Goal: Task Accomplishment & Management: Use online tool/utility

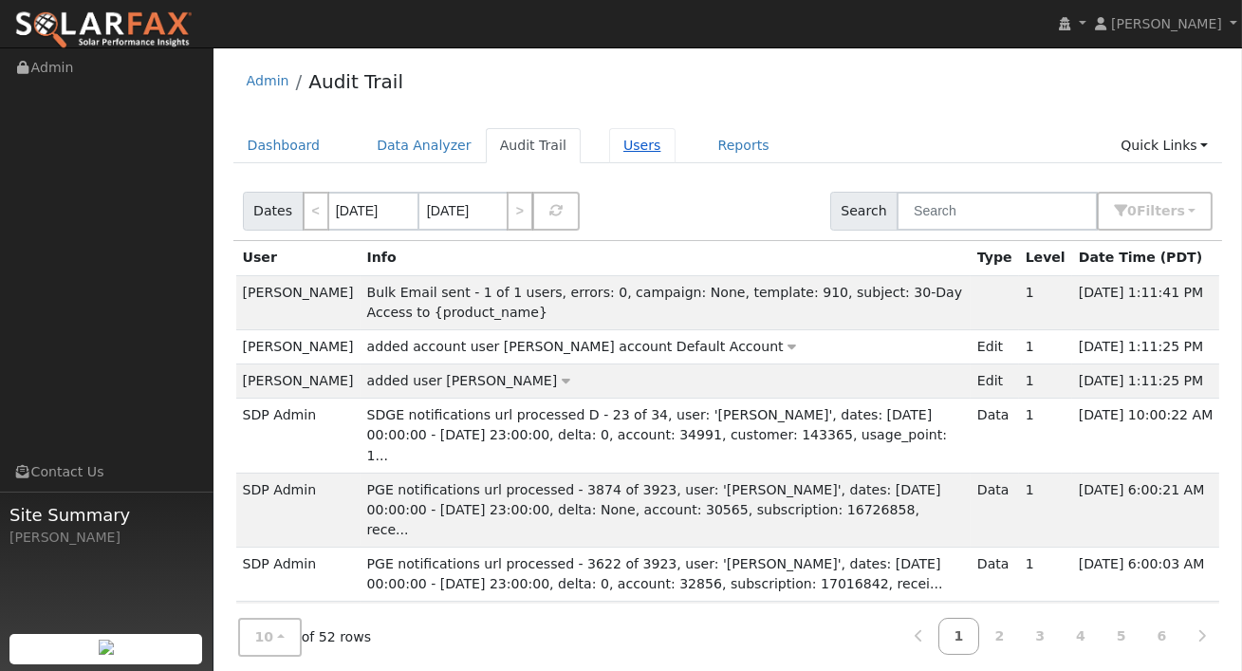
click at [609, 146] on link "Users" at bounding box center [642, 145] width 66 height 35
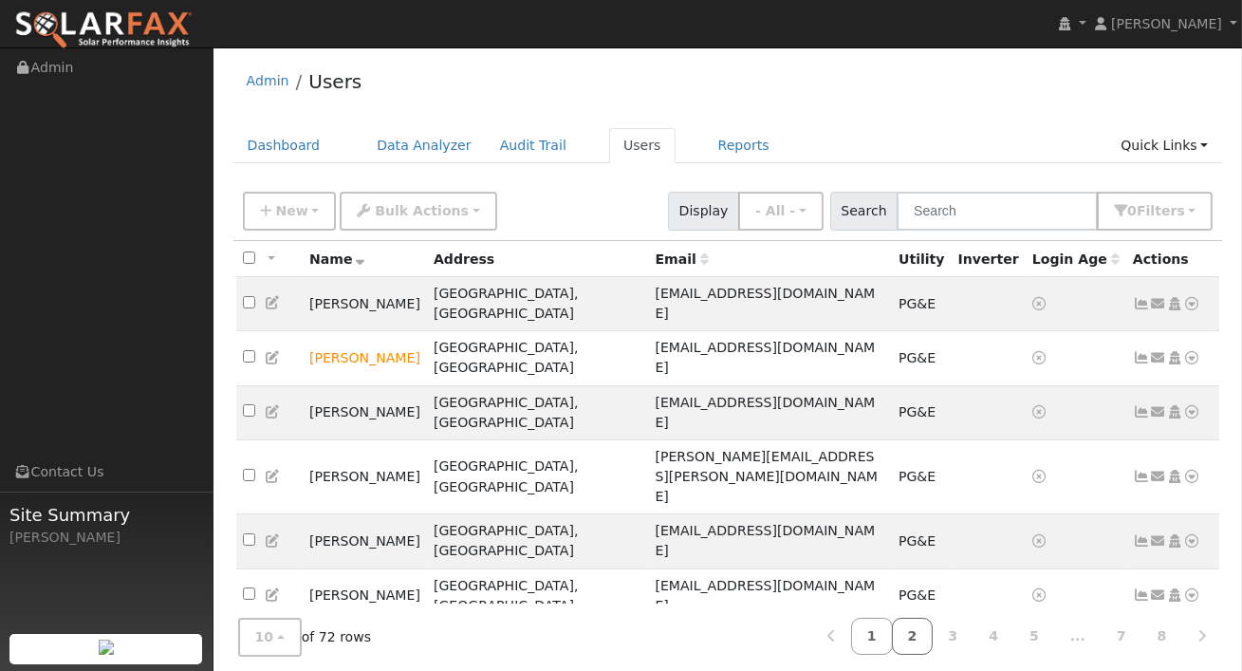
click at [925, 637] on link "2" at bounding box center [913, 636] width 42 height 37
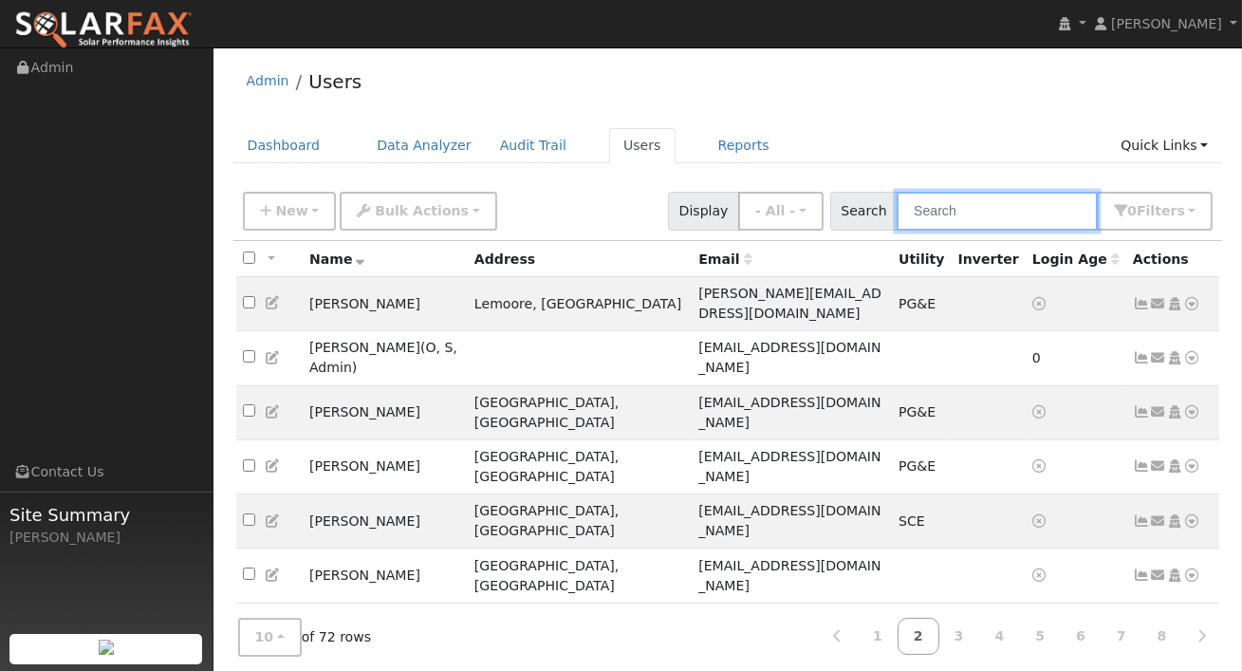
click at [942, 212] on input "text" at bounding box center [997, 211] width 201 height 39
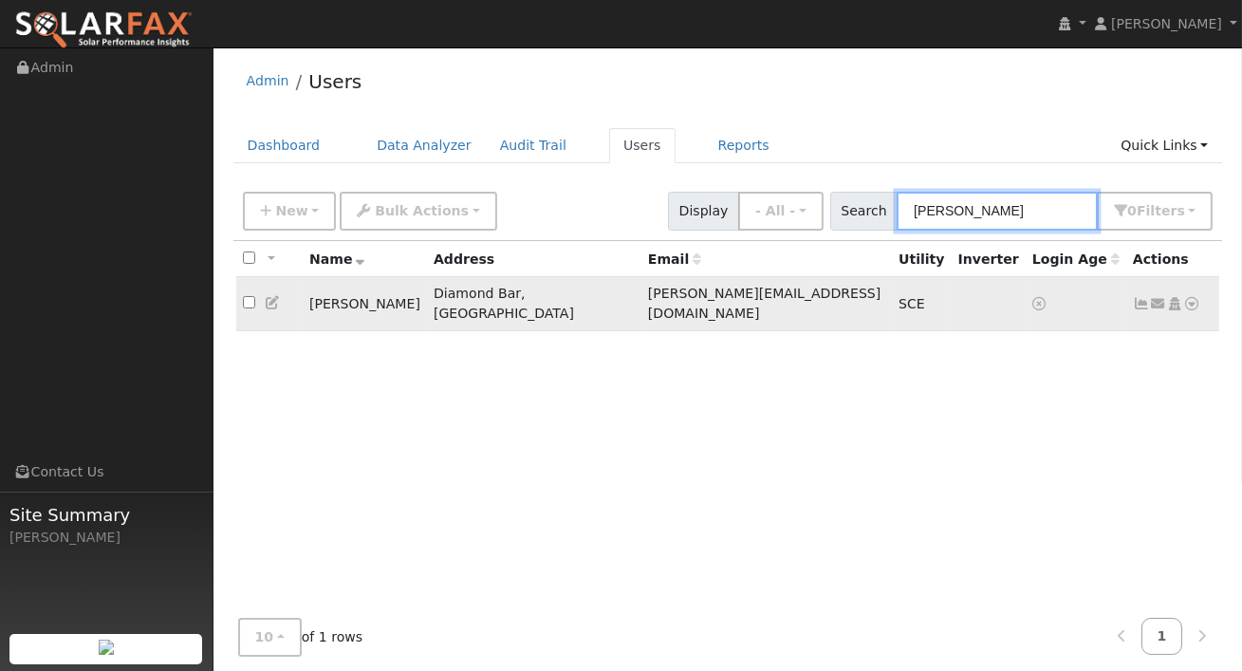
type input "olga"
drag, startPoint x: 305, startPoint y: 294, endPoint x: 420, endPoint y: 299, distance: 114.9
click at [420, 299] on td "Randy Rodriquez" at bounding box center [365, 304] width 124 height 54
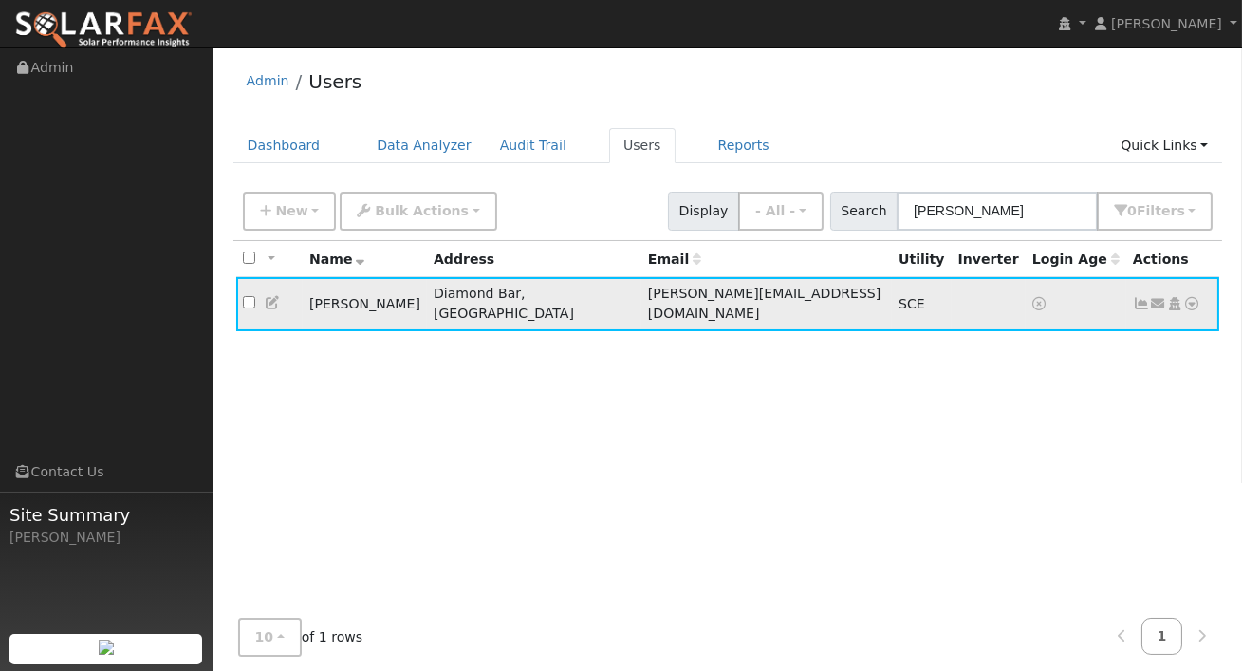
copy td "Randy Rodriquez"
drag, startPoint x: 409, startPoint y: 297, endPoint x: 821, endPoint y: 2, distance: 506.8
click at [0, 47] on div "Eoin Carey Eoin Carey Profile My Company Help Center Terms Of Service See What'…" at bounding box center [621, 384] width 1242 height 674
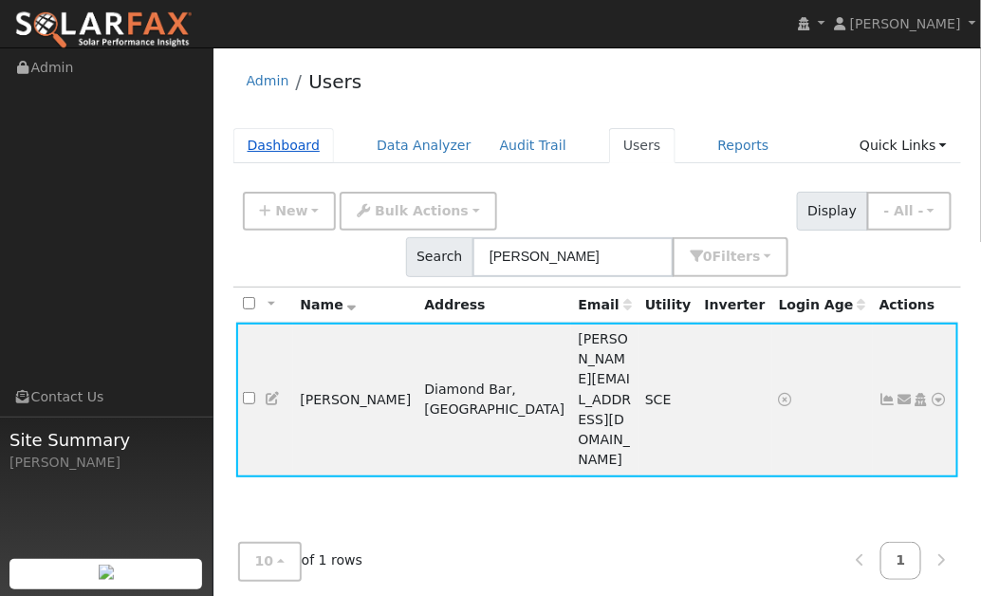
click at [288, 144] on link "Dashboard" at bounding box center [284, 145] width 102 height 35
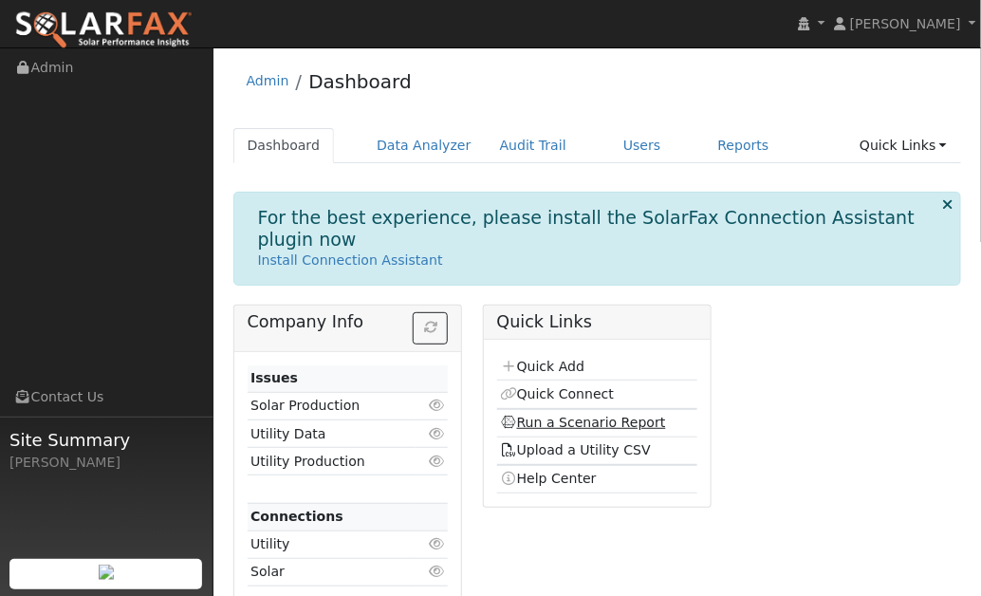
click at [591, 415] on link "Run a Scenario Report" at bounding box center [583, 422] width 166 height 15
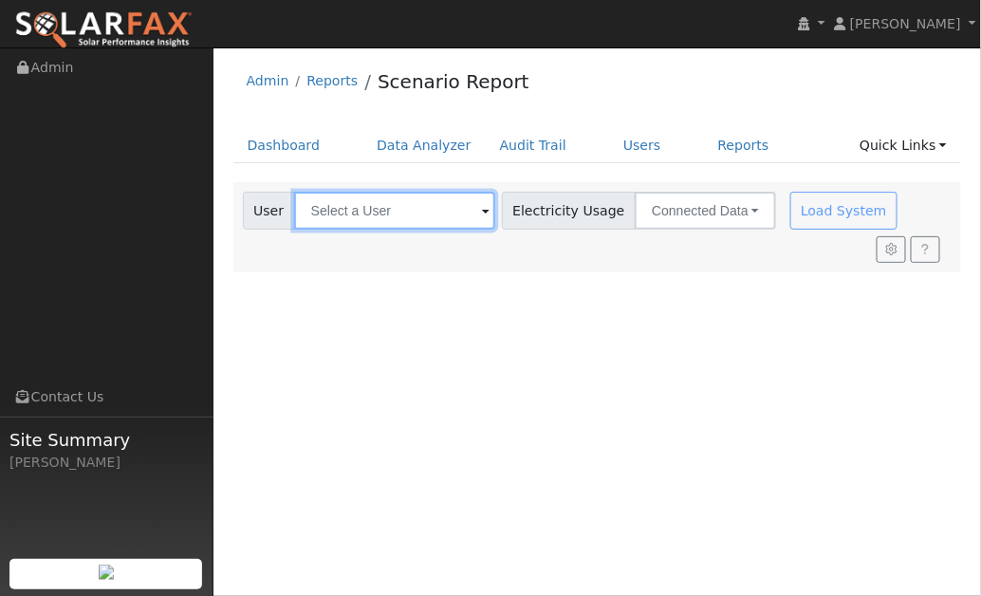
click at [435, 215] on input "text" at bounding box center [394, 211] width 201 height 38
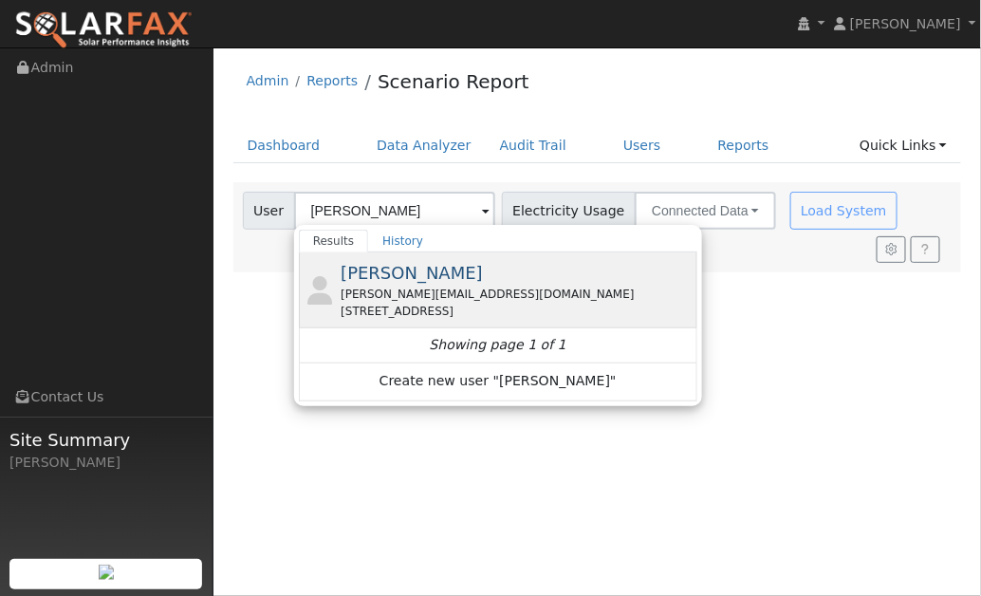
click at [470, 269] on div "Randy Rodriquez Olga@sfi-online.com 701 Featherwood Drive, Diamond Bar, CA 91765" at bounding box center [517, 290] width 352 height 60
type input "[PERSON_NAME]"
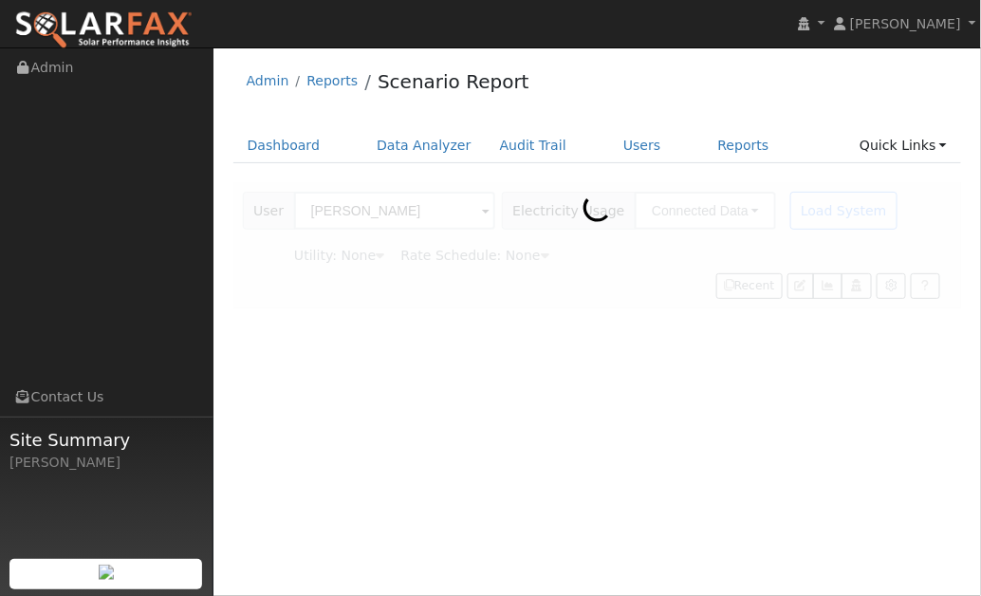
type input "Southern California Edison"
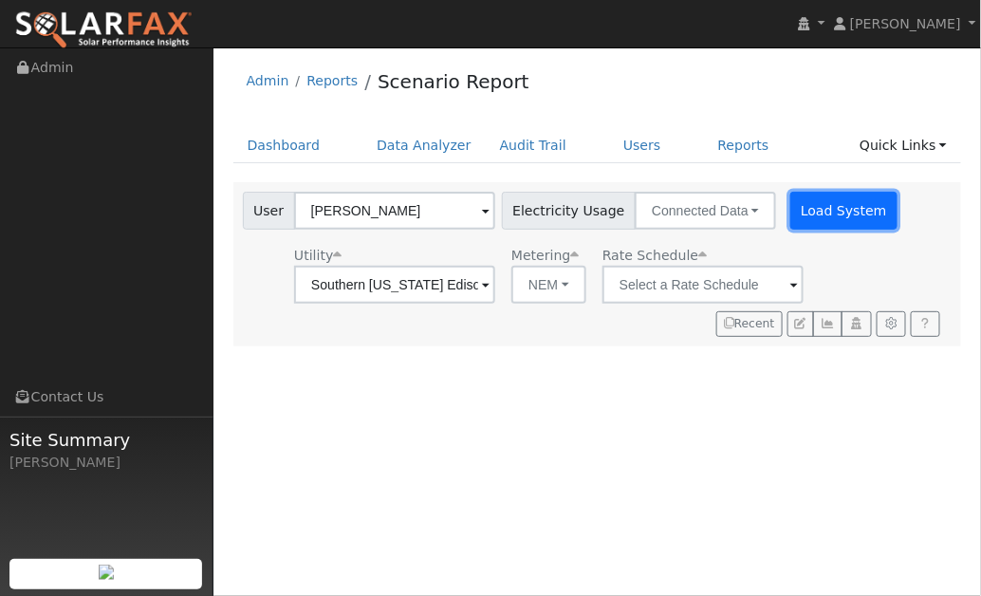
click at [791, 202] on button "Load System" at bounding box center [845, 211] width 108 height 38
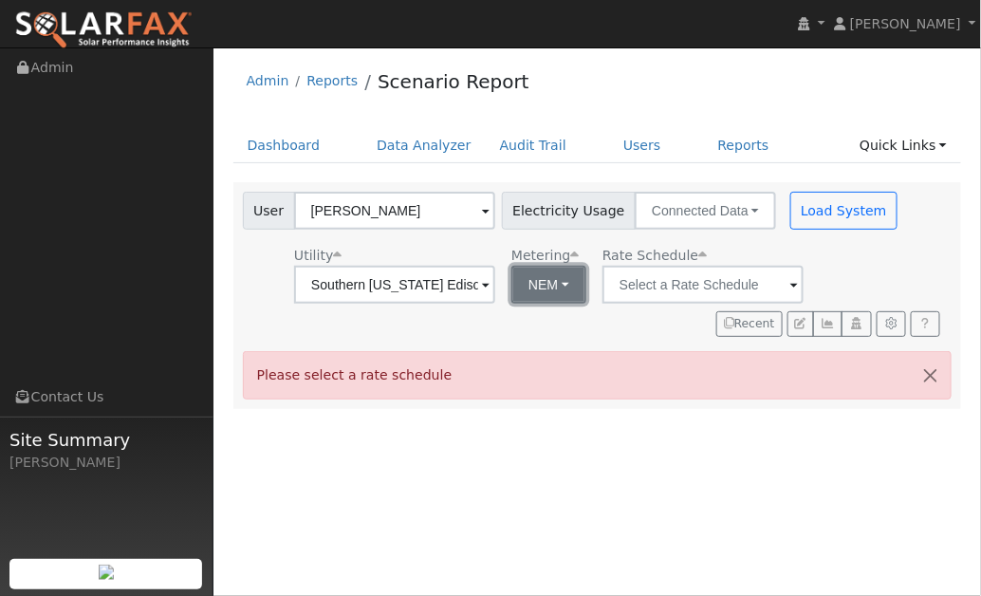
click at [529, 284] on button "NEM" at bounding box center [549, 285] width 75 height 38
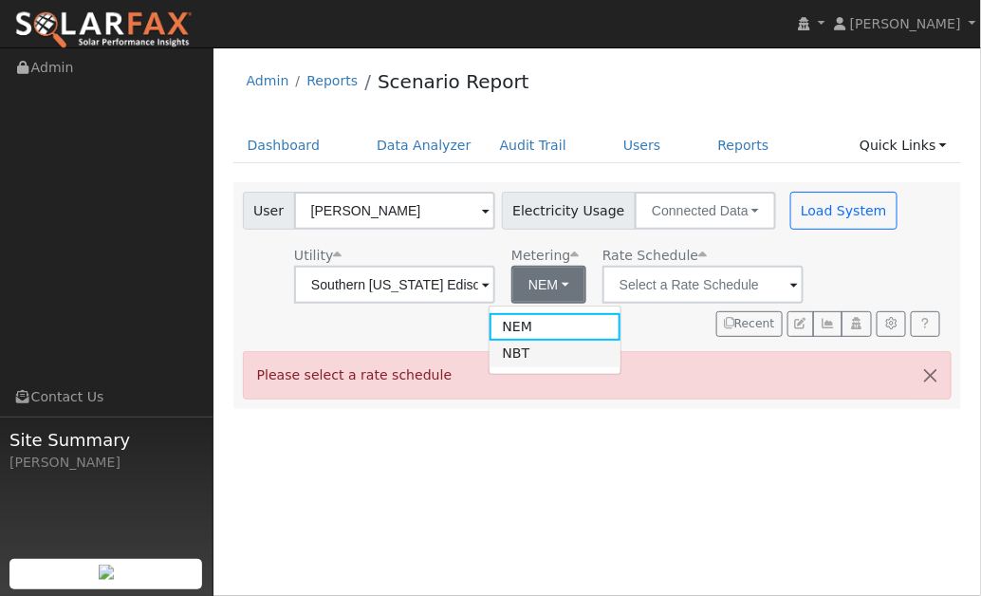
click at [531, 343] on link "NBT" at bounding box center [556, 354] width 132 height 27
type input "TOU-D-PRIME"
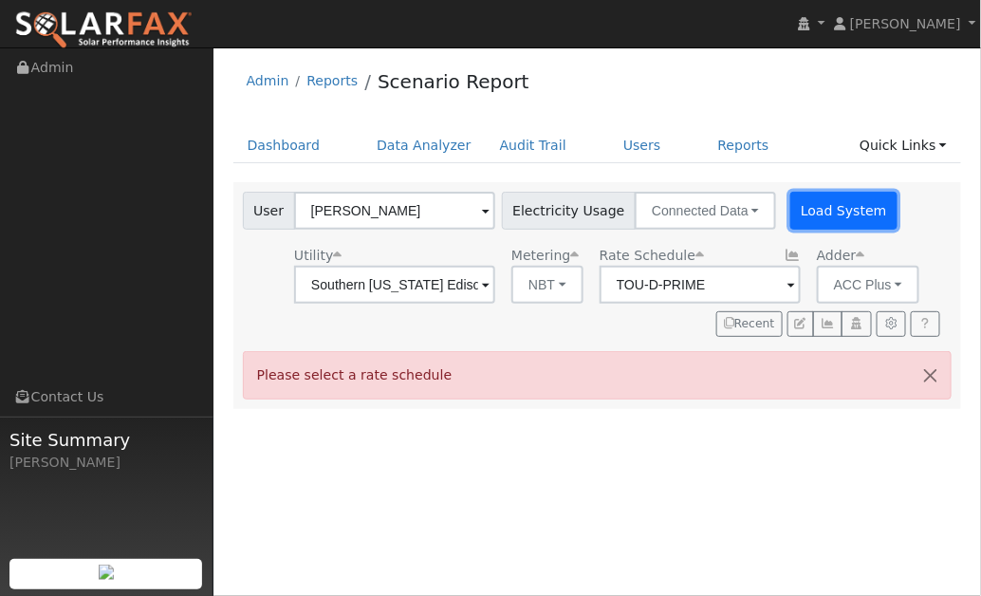
click at [791, 206] on button "Load System" at bounding box center [845, 211] width 108 height 38
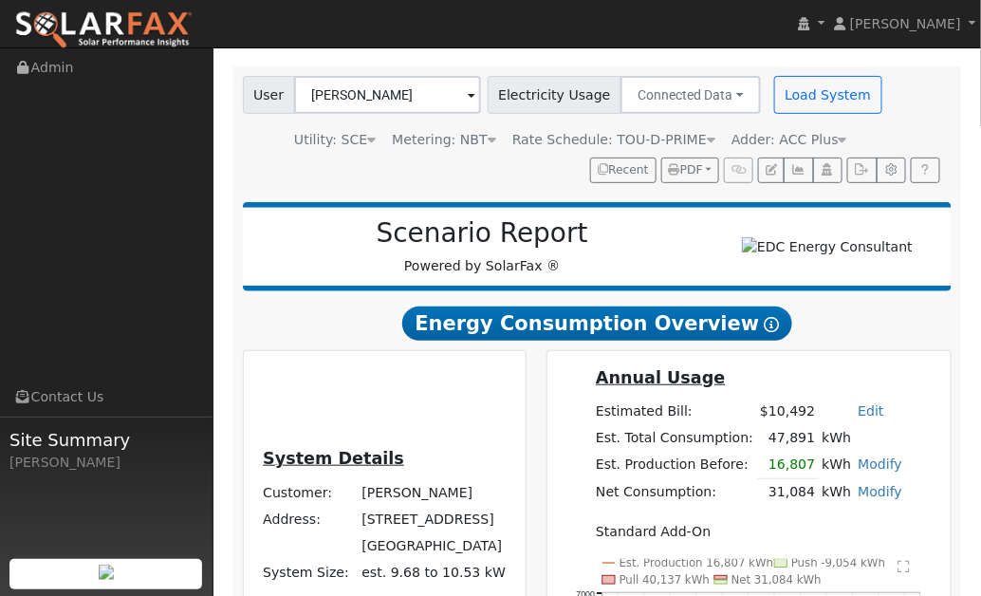
scroll to position [125, 0]
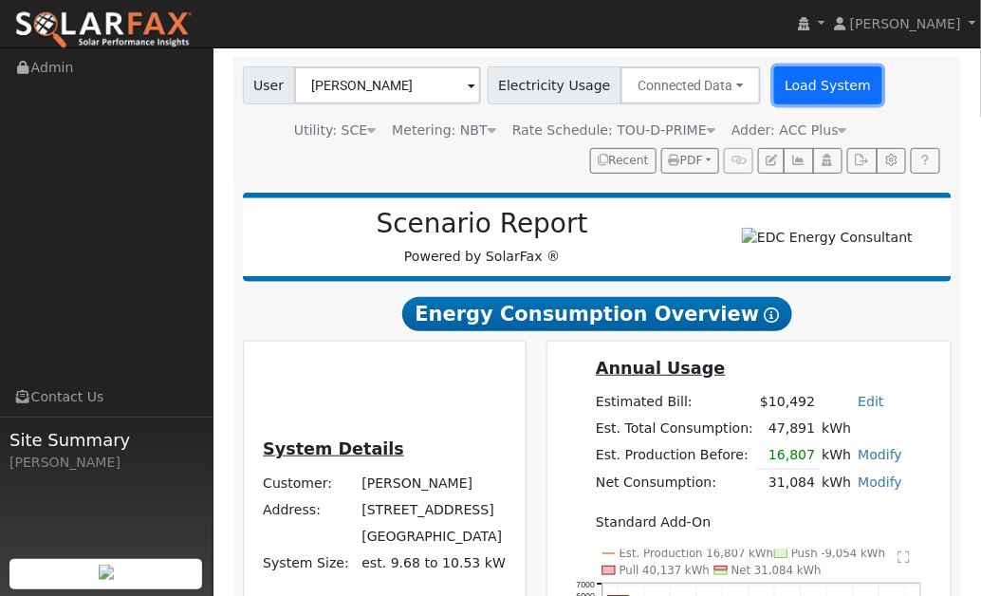
click at [788, 94] on button "Load System" at bounding box center [828, 85] width 108 height 38
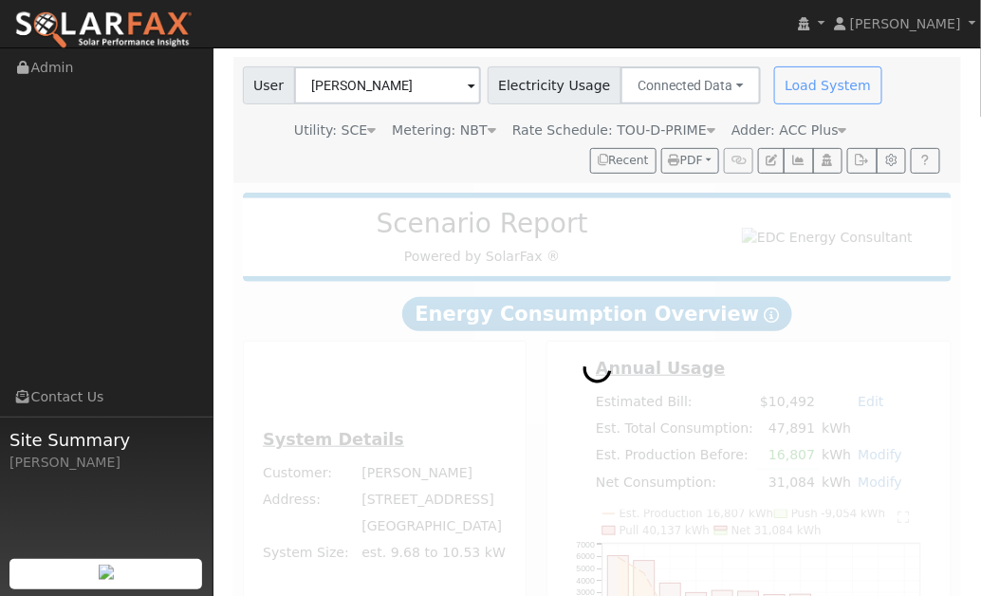
radio input "true"
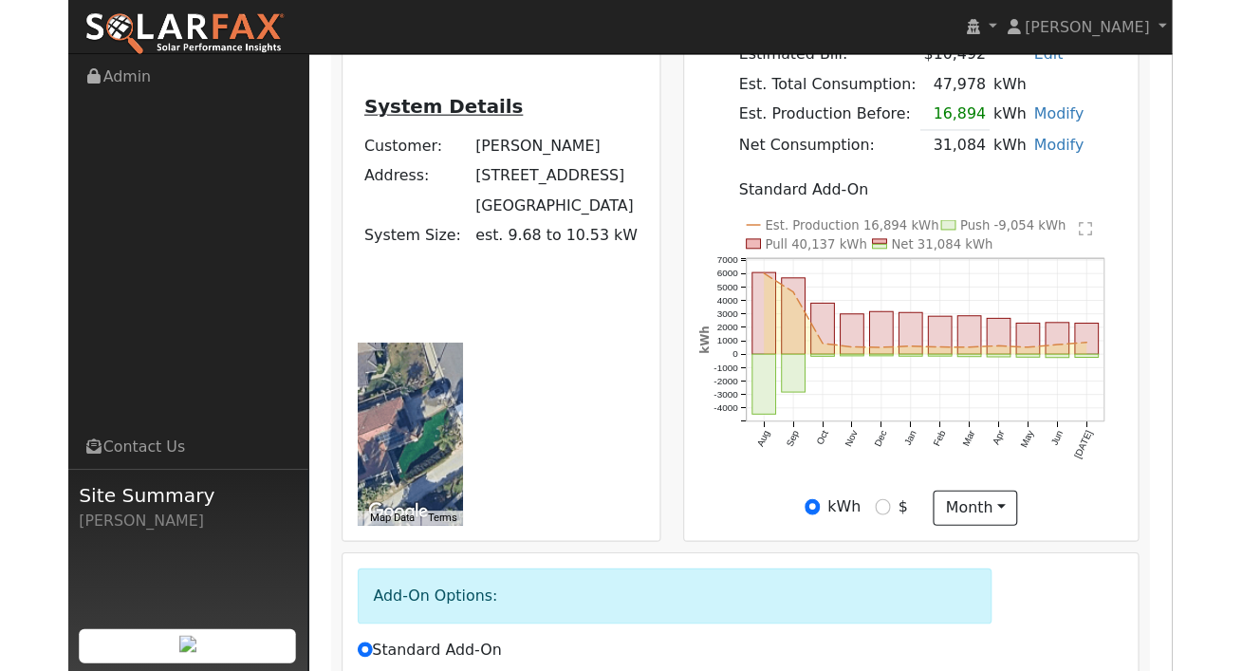
scroll to position [411, 0]
